Goal: Information Seeking & Learning: Learn about a topic

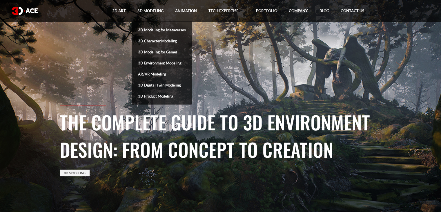
click at [163, 60] on link "3D Environment Modeling" at bounding box center [162, 62] width 60 height 11
